Goal: Task Accomplishment & Management: Use online tool/utility

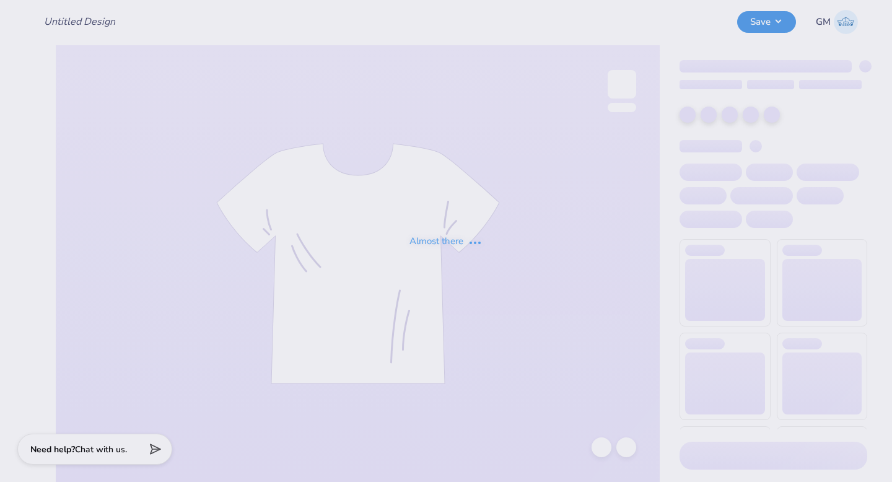
type input "Rush 25 Work in progress"
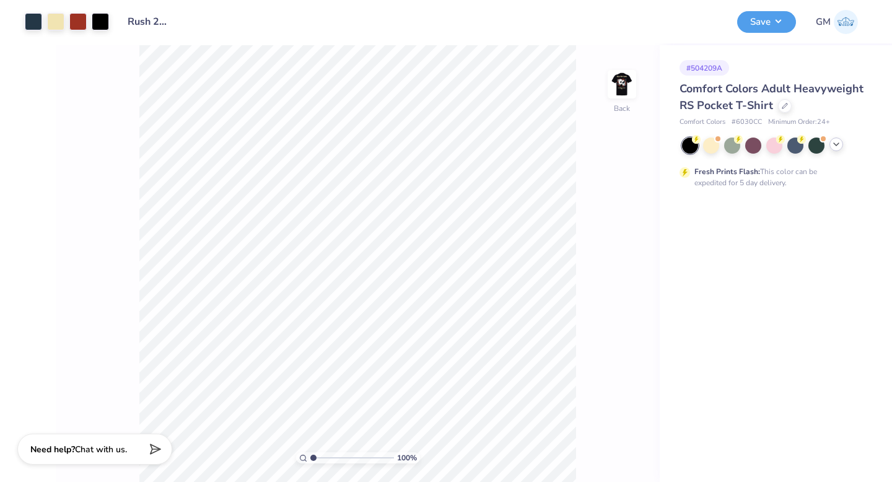
click at [831, 147] on icon at bounding box center [836, 144] width 10 height 10
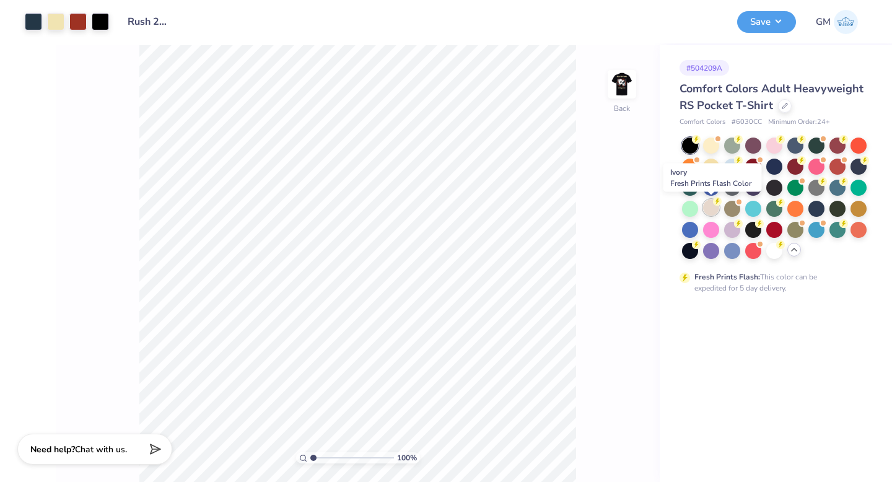
click at [713, 207] on div at bounding box center [711, 208] width 16 height 16
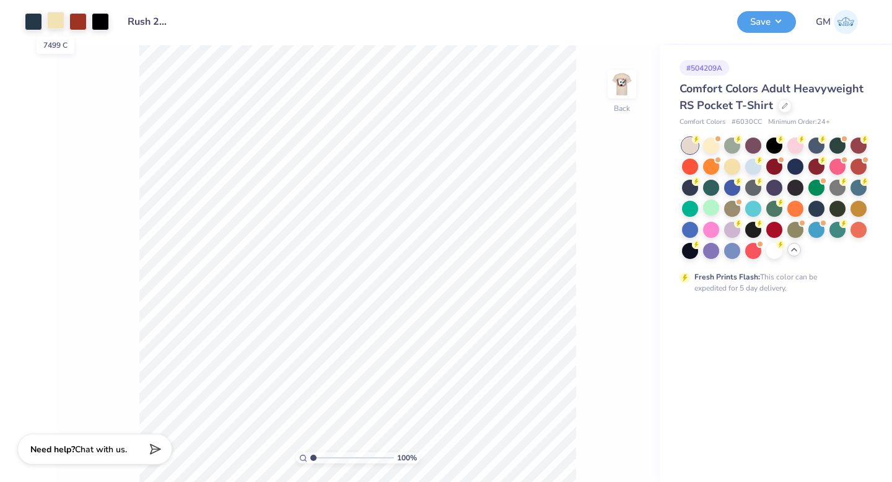
click at [50, 20] on div at bounding box center [55, 20] width 17 height 17
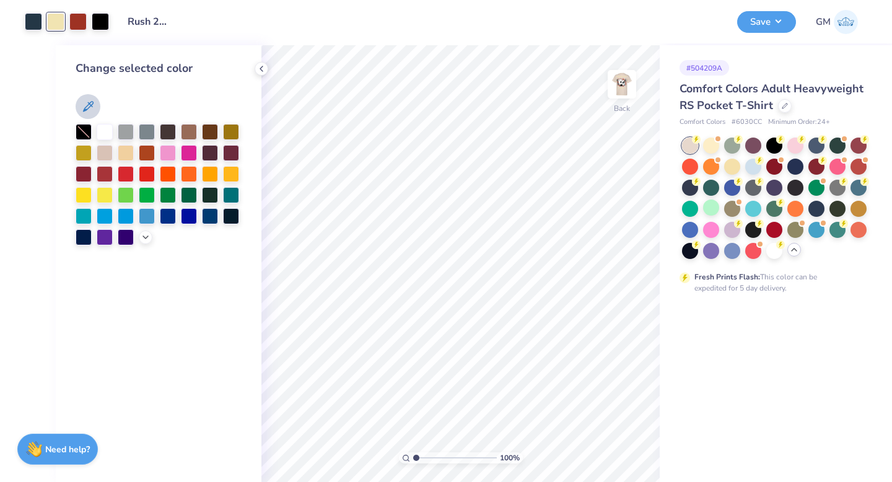
click at [91, 110] on icon at bounding box center [88, 106] width 15 height 15
click at [36, 23] on div at bounding box center [33, 20] width 17 height 17
click at [92, 109] on icon at bounding box center [88, 106] width 15 height 15
click at [92, 98] on button at bounding box center [88, 106] width 25 height 25
click at [59, 22] on div at bounding box center [55, 20] width 17 height 17
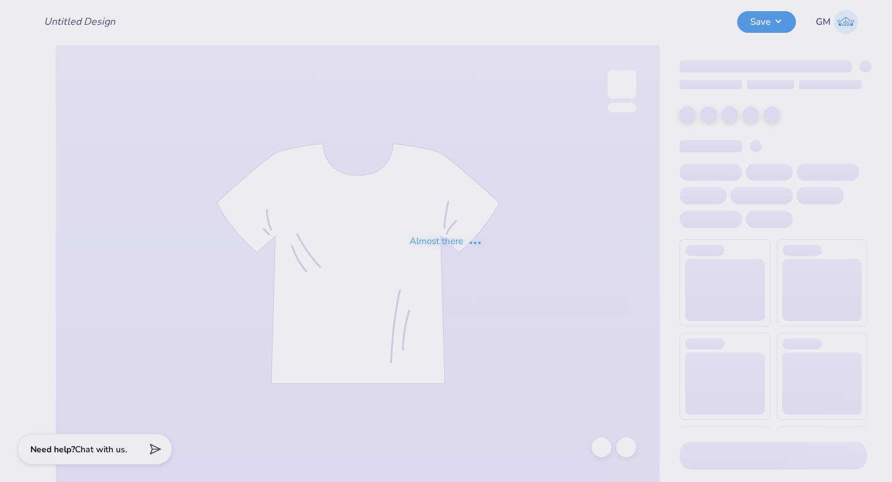
type input "Rush 25 Work in progress"
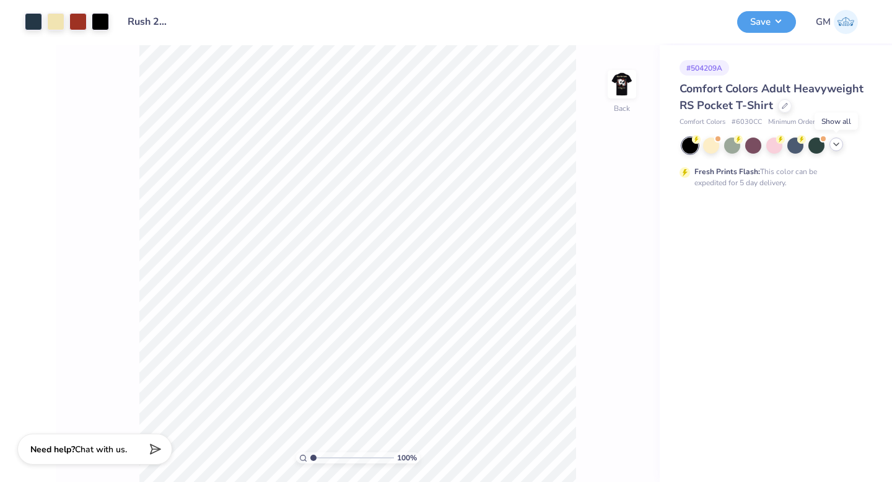
click at [839, 144] on icon at bounding box center [836, 144] width 10 height 10
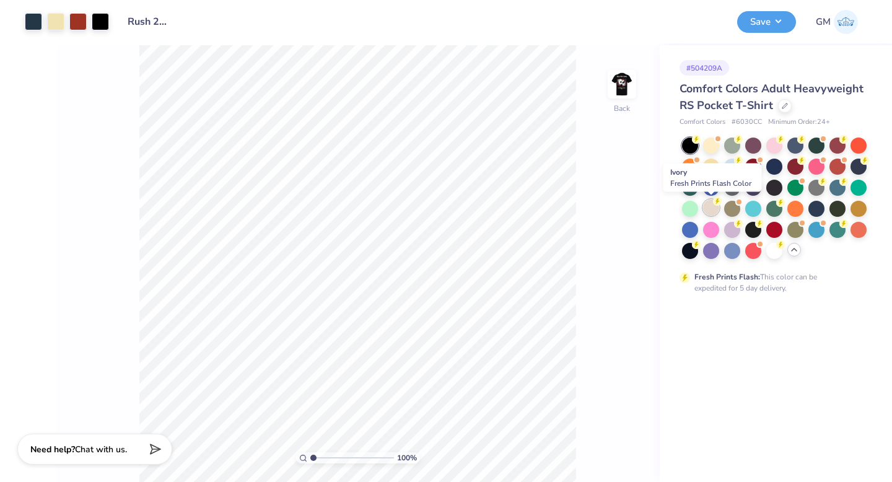
click at [708, 200] on div at bounding box center [711, 208] width 16 height 16
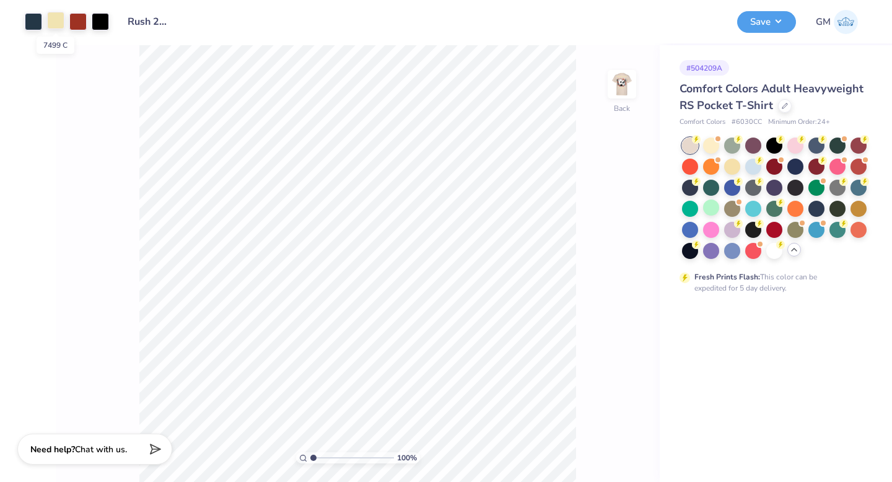
click at [54, 20] on div at bounding box center [55, 20] width 17 height 17
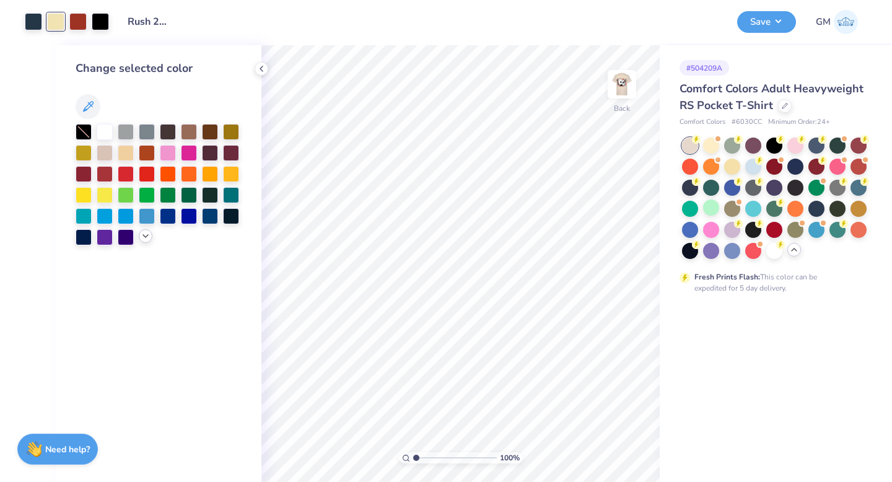
click at [146, 242] on div at bounding box center [146, 236] width 14 height 14
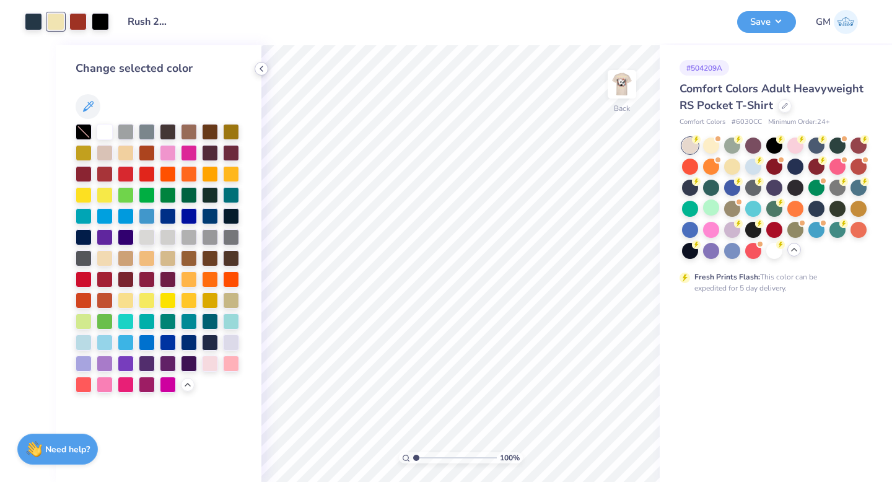
click at [263, 68] on icon at bounding box center [262, 69] width 10 height 10
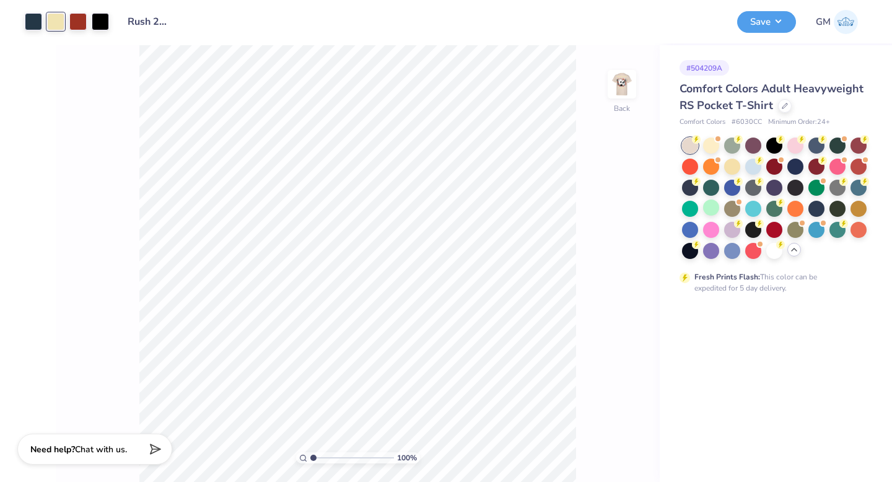
click at [60, 17] on div at bounding box center [55, 21] width 17 height 17
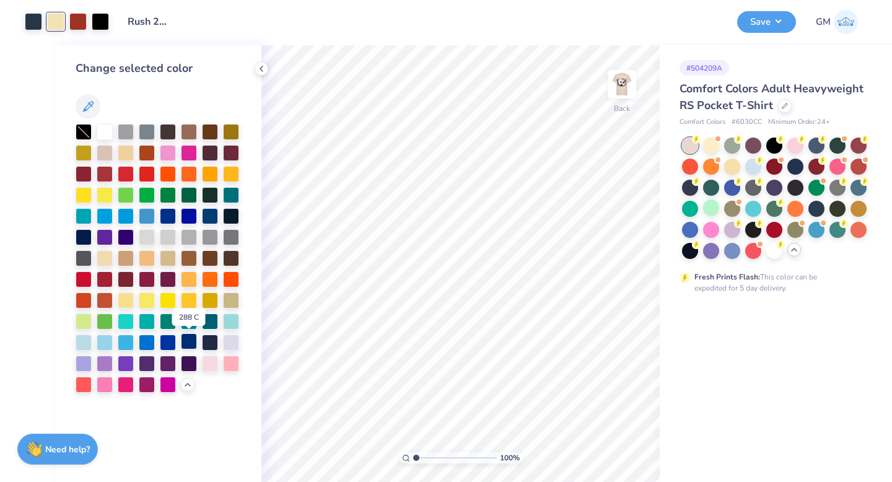
click at [188, 336] on div at bounding box center [189, 341] width 16 height 16
click at [209, 217] on div at bounding box center [210, 215] width 16 height 16
click at [211, 219] on div at bounding box center [210, 215] width 16 height 16
click at [209, 220] on div at bounding box center [210, 215] width 16 height 16
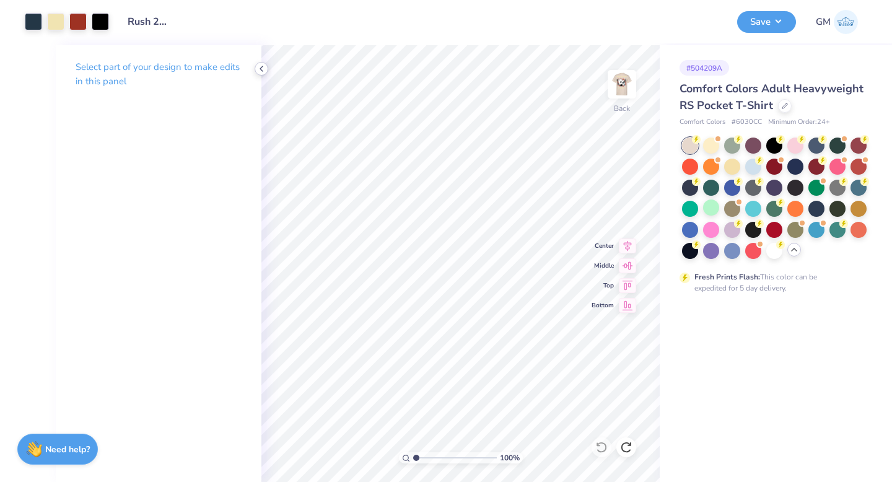
click at [258, 65] on icon at bounding box center [262, 69] width 10 height 10
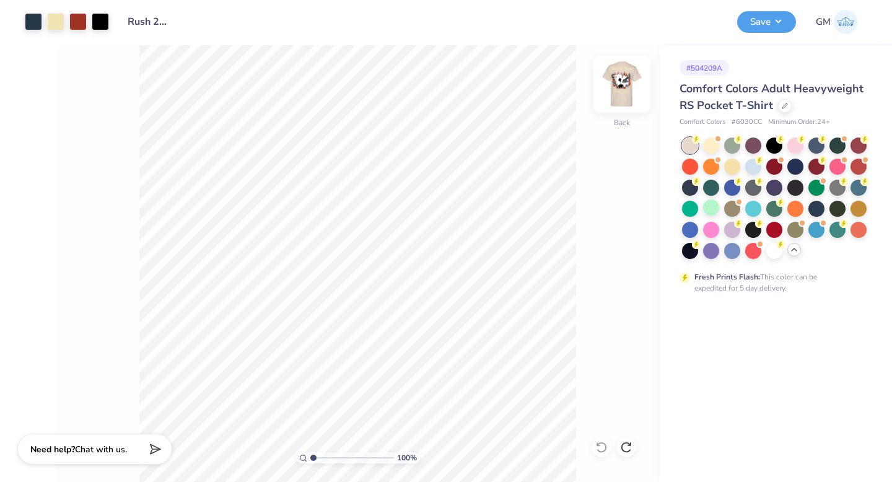
click at [629, 83] on img at bounding box center [622, 84] width 50 height 50
